Goal: Transaction & Acquisition: Obtain resource

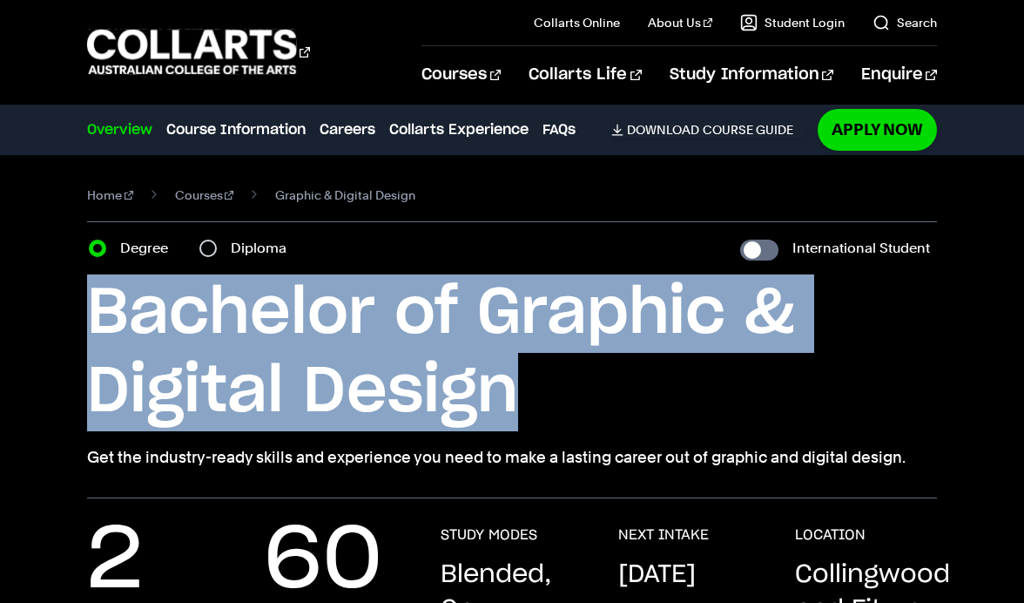
drag, startPoint x: 91, startPoint y: 311, endPoint x: 567, endPoint y: 414, distance: 486.4
click at [567, 414] on h1 "Bachelor of Graphic & Digital Design" at bounding box center [512, 352] width 850 height 157
copy h1 "Bachelor of Graphic & Digital Design"
click at [466, 340] on h1 "Bachelor of Graphic & Digital Design" at bounding box center [512, 352] width 850 height 157
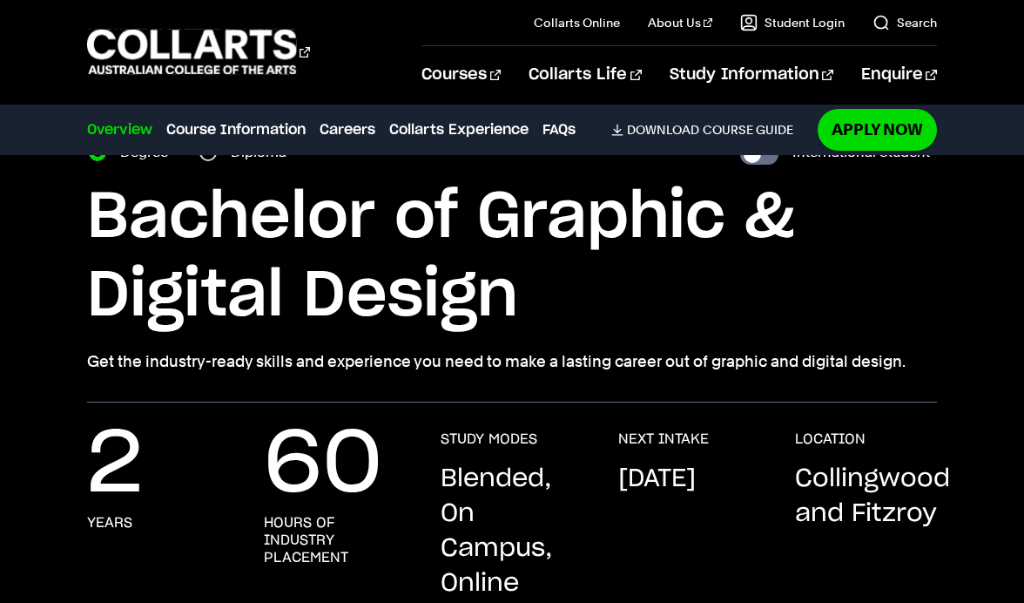
scroll to position [100, 0]
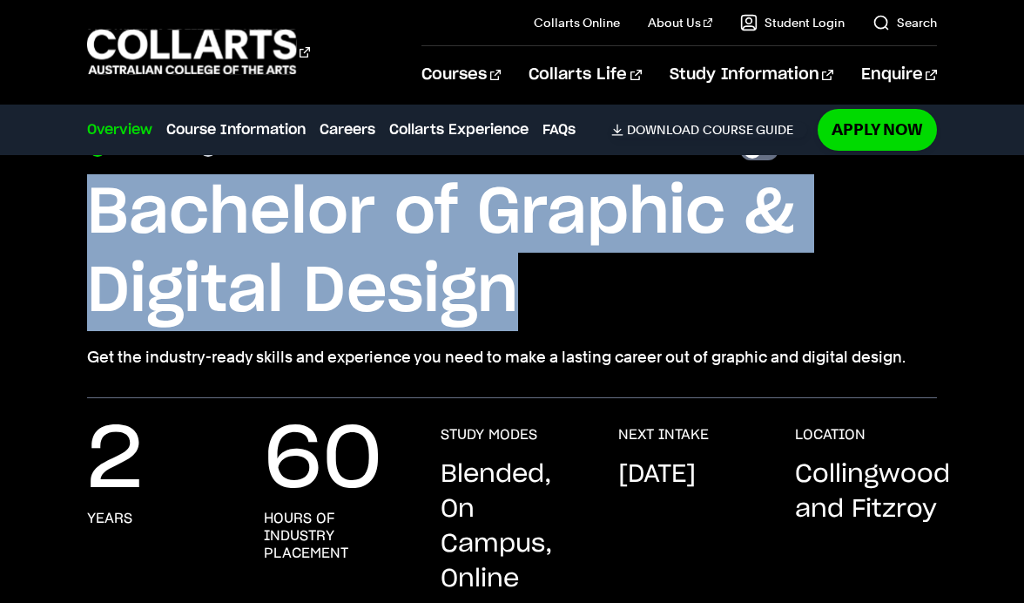
drag, startPoint x: 91, startPoint y: 219, endPoint x: 546, endPoint y: 286, distance: 459.4
click at [546, 286] on h1 "Bachelor of Graphic & Digital Design" at bounding box center [512, 252] width 850 height 157
copy h1 "Bachelor of Graphic & Digital Design"
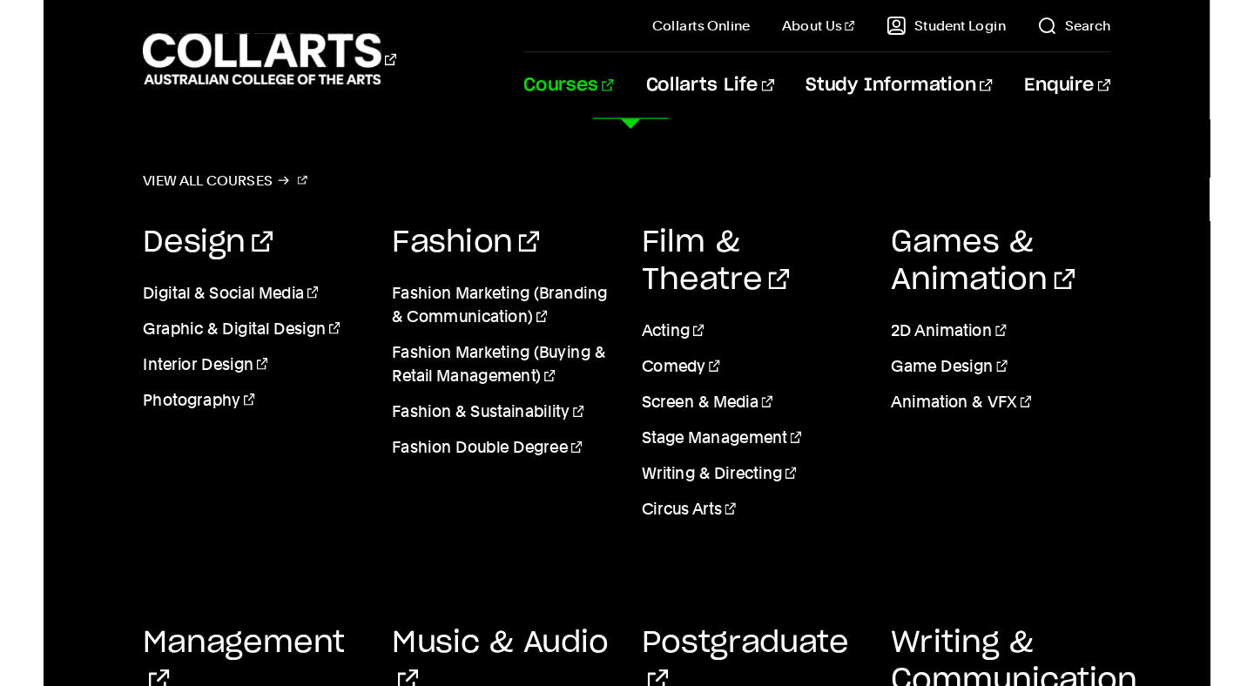
scroll to position [443, 0]
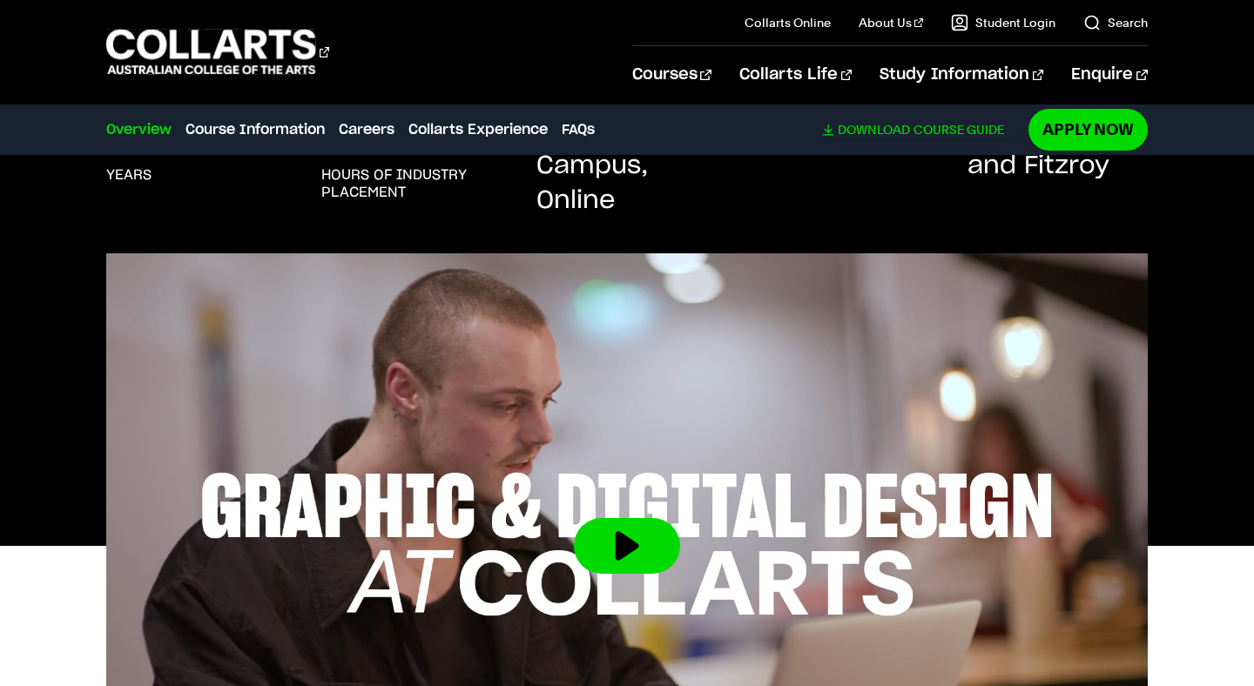
click at [933, 134] on link "Download Course Guide" at bounding box center [920, 130] width 196 height 16
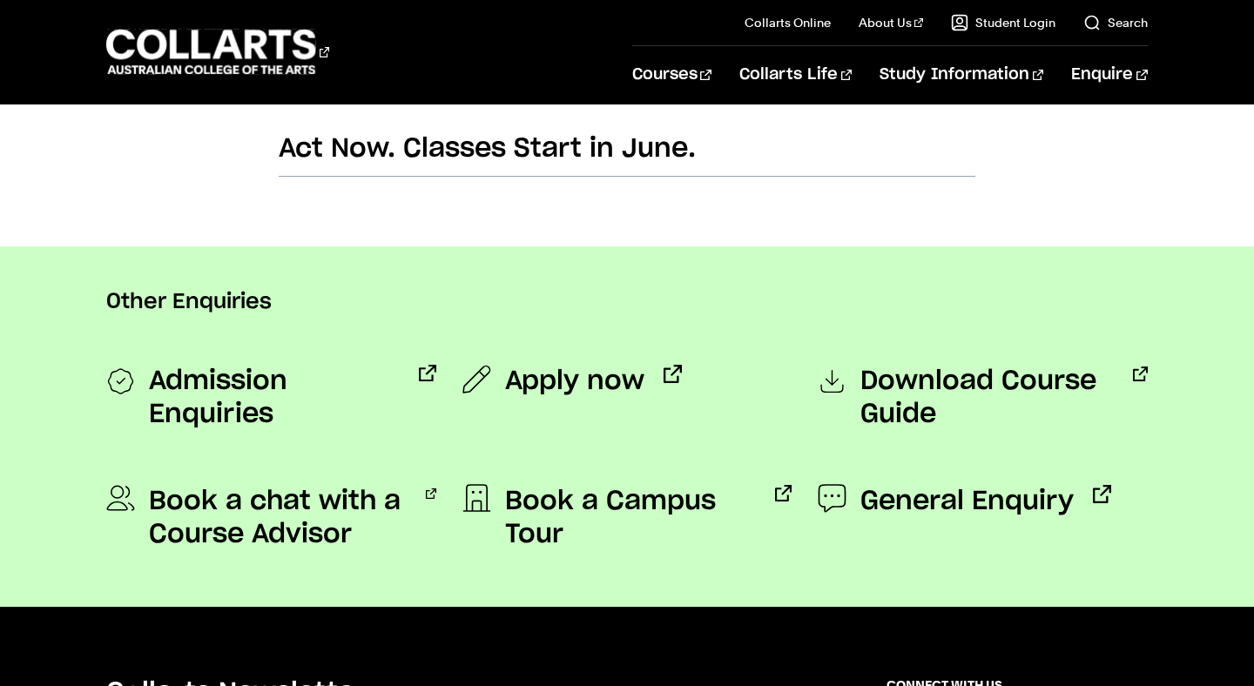
scroll to position [1247, 0]
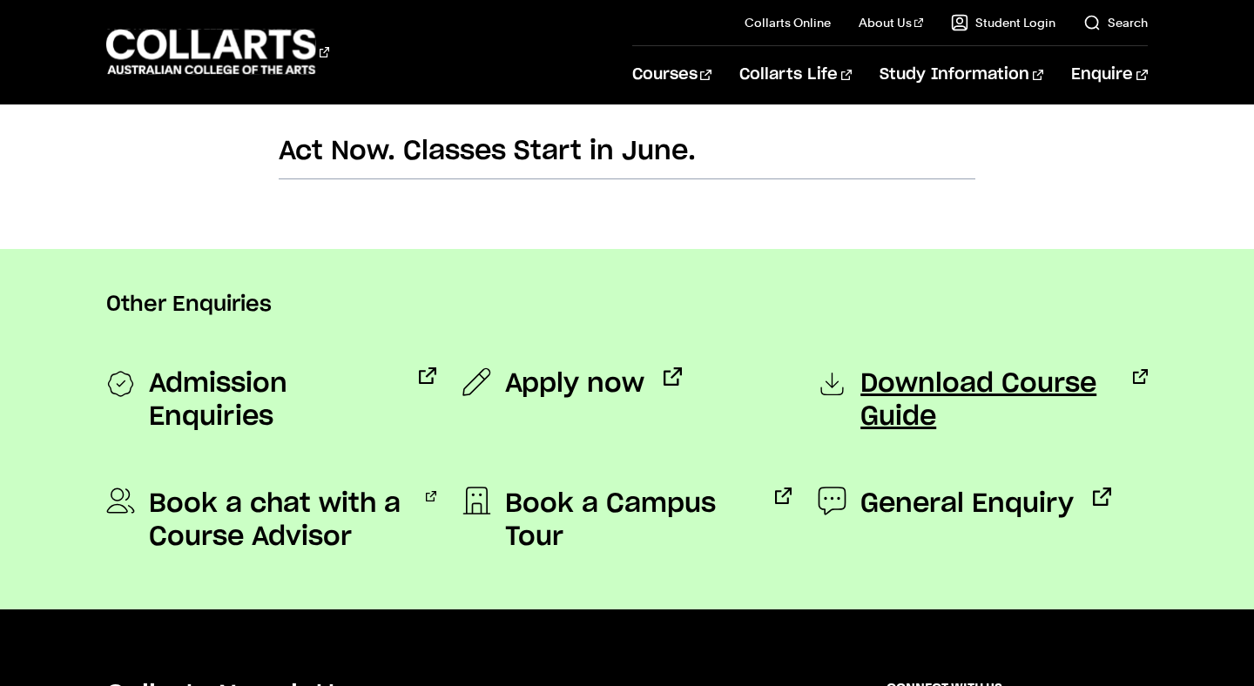
click at [890, 374] on span "Download Course Guide" at bounding box center [986, 400] width 253 height 66
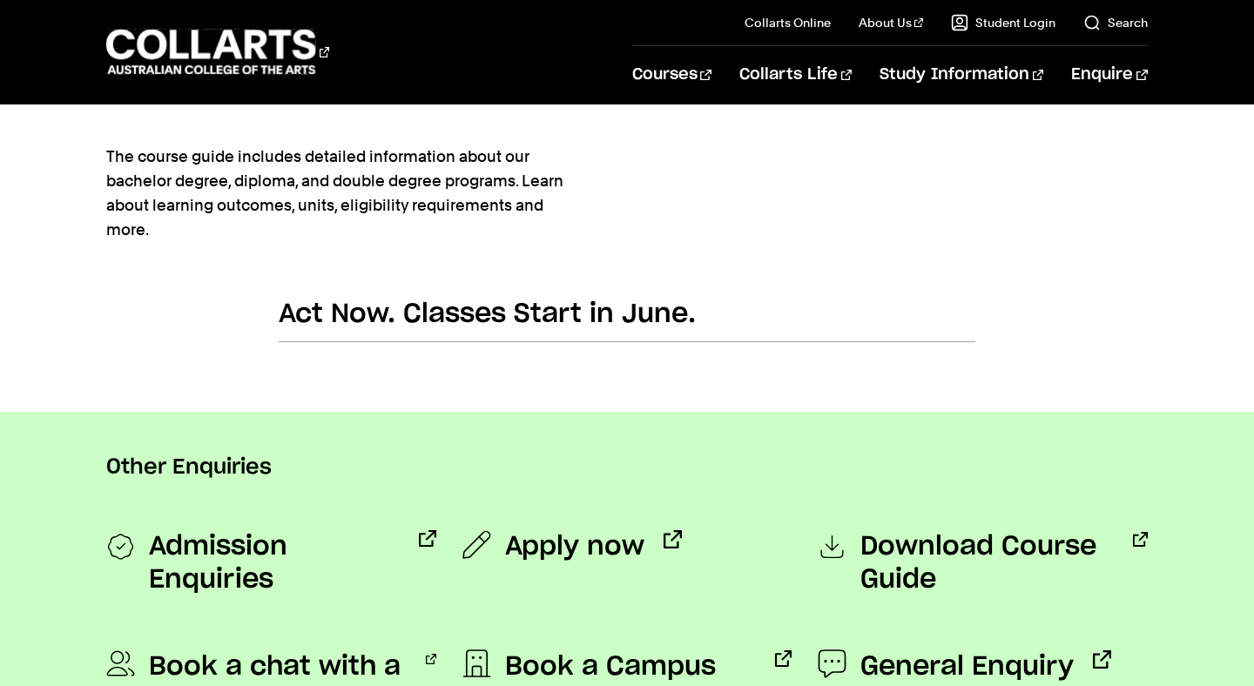
scroll to position [1049, 0]
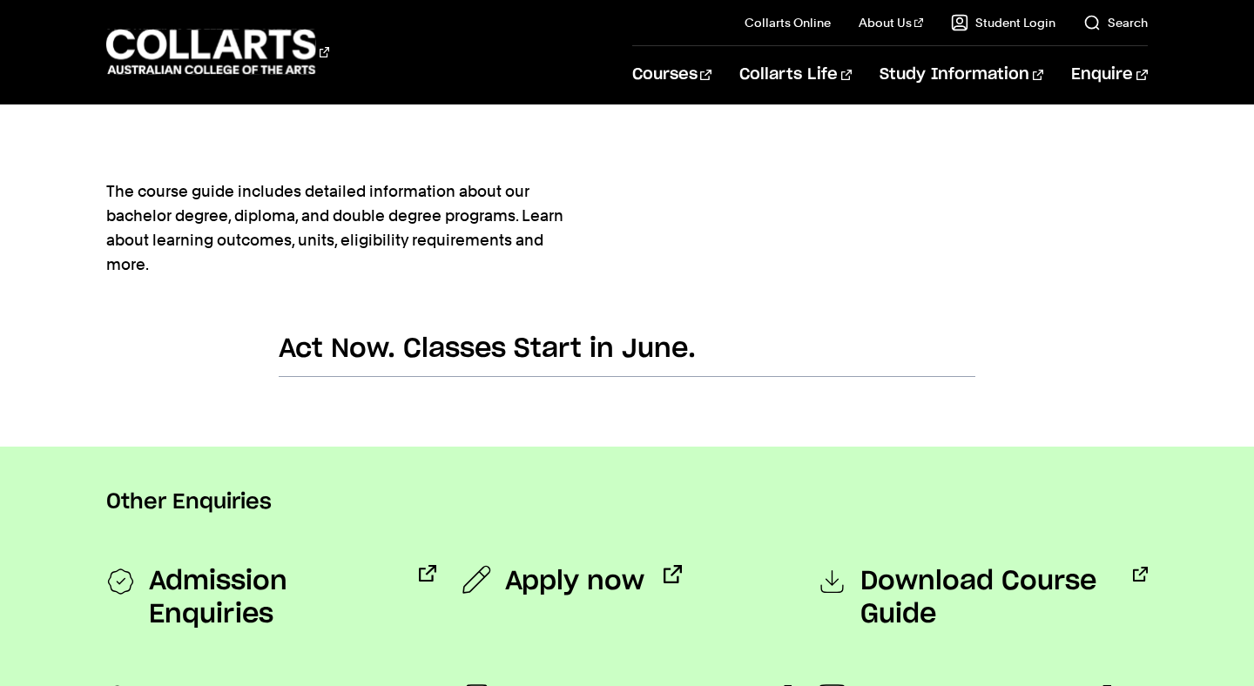
click at [590, 344] on h2 "Act Now. Classes Start in June." at bounding box center [627, 355] width 697 height 44
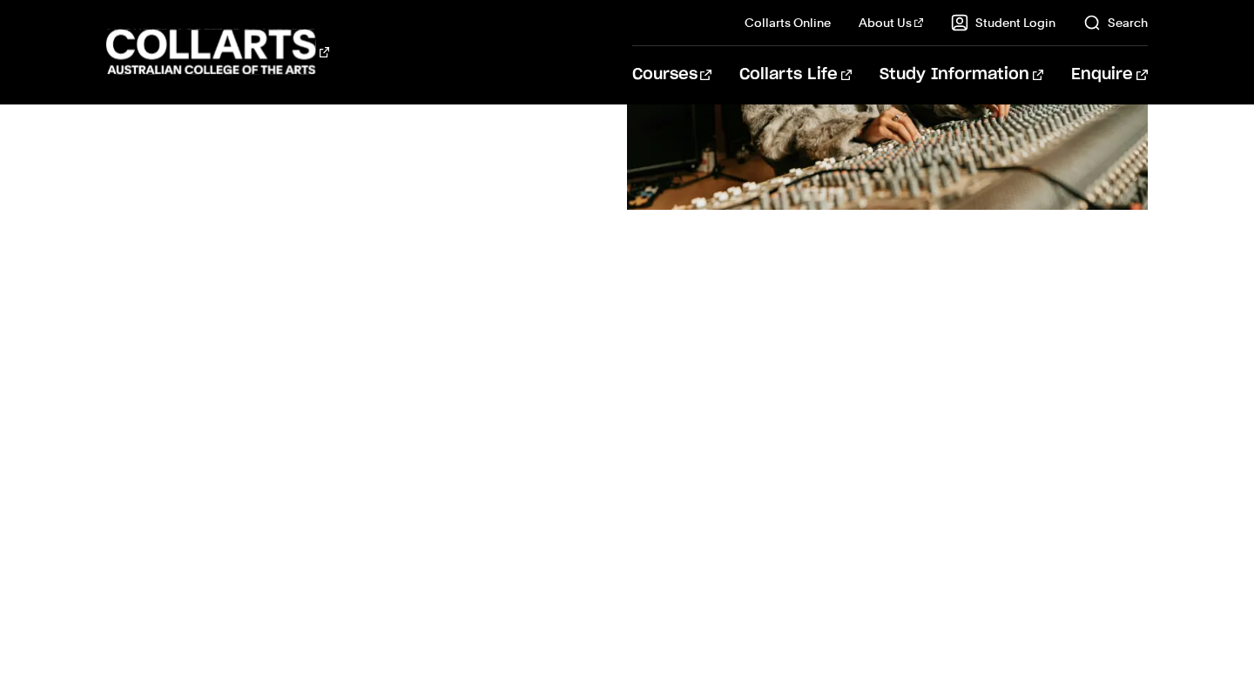
scroll to position [473, 0]
